Goal: Task Accomplishment & Management: Manage account settings

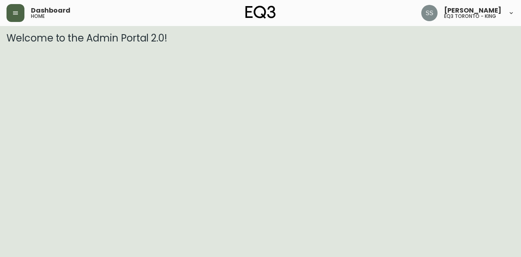
click at [19, 13] on button "button" at bounding box center [16, 13] width 18 height 18
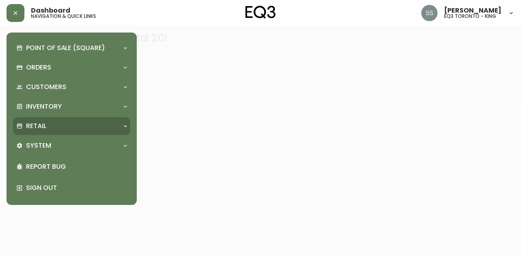
click at [36, 123] on p "Retail" at bounding box center [36, 126] width 20 height 9
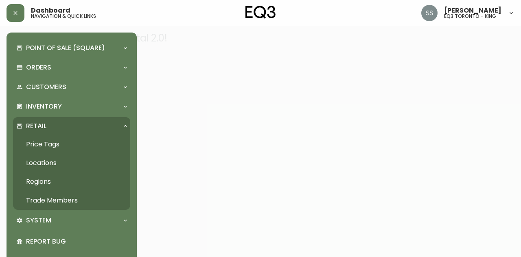
click at [58, 197] on link "Trade Members" at bounding box center [71, 200] width 117 height 19
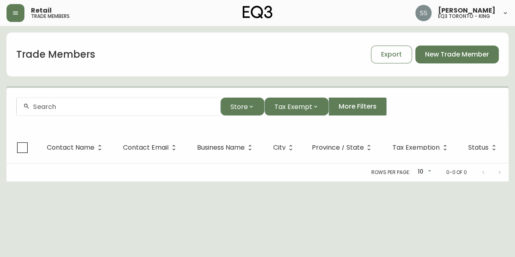
click at [158, 98] on div at bounding box center [119, 107] width 204 height 18
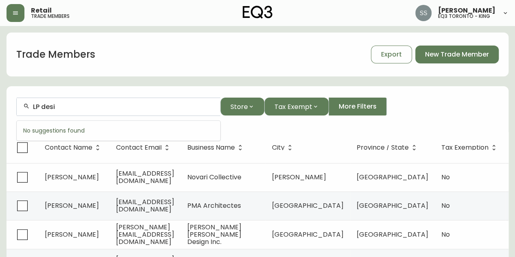
drag, startPoint x: 98, startPoint y: 108, endPoint x: 0, endPoint y: 108, distance: 97.8
click at [0, 108] on main "Trade Members Export New Trade Member LP desi Store Tax Exempt More Filters Con…" at bounding box center [257, 247] width 515 height 442
paste input "[EMAIL_ADDRESS][DOMAIN_NAME]>"
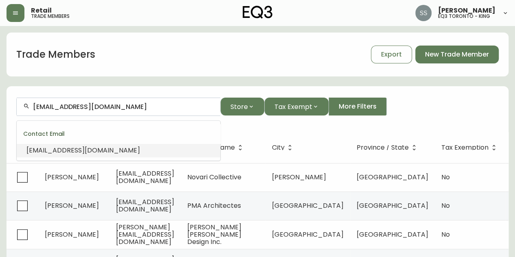
click at [81, 154] on span "[EMAIL_ADDRESS][DOMAIN_NAME]" at bounding box center [83, 150] width 114 height 9
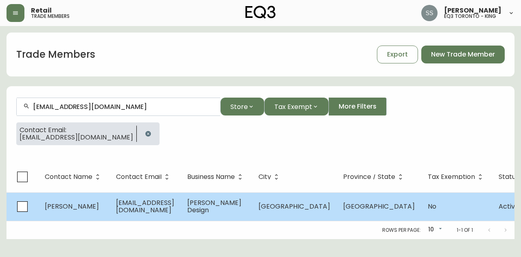
type input "[EMAIL_ADDRESS][DOMAIN_NAME]"
click at [160, 214] on td "[EMAIL_ADDRESS][DOMAIN_NAME]" at bounding box center [145, 207] width 71 height 29
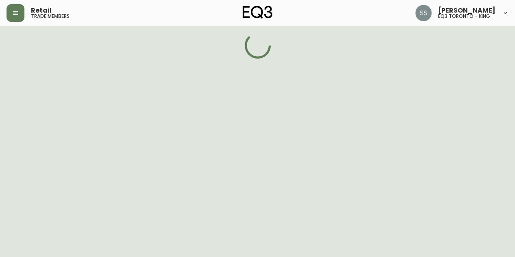
select select "ON"
select select "CA"
select select "CA_EN"
select select "Other"
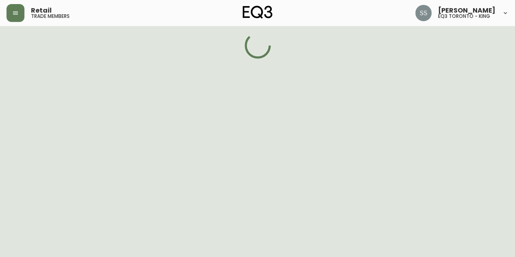
select select "false"
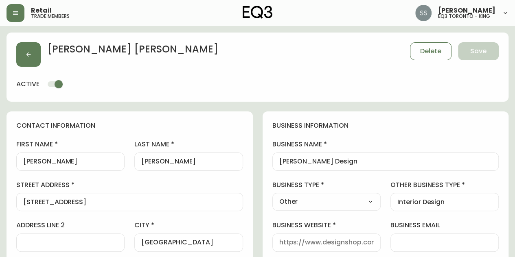
type input "EQ3 Toronto - King"
select select "cjw10z96r007p6gs0hn5531do"
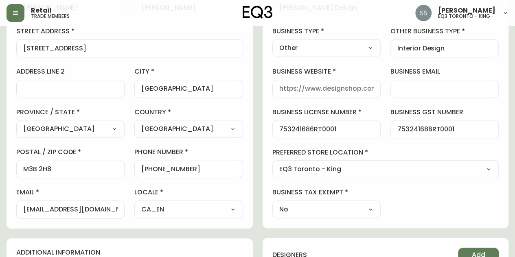
scroll to position [163, 0]
